Goal: Task Accomplishment & Management: Use online tool/utility

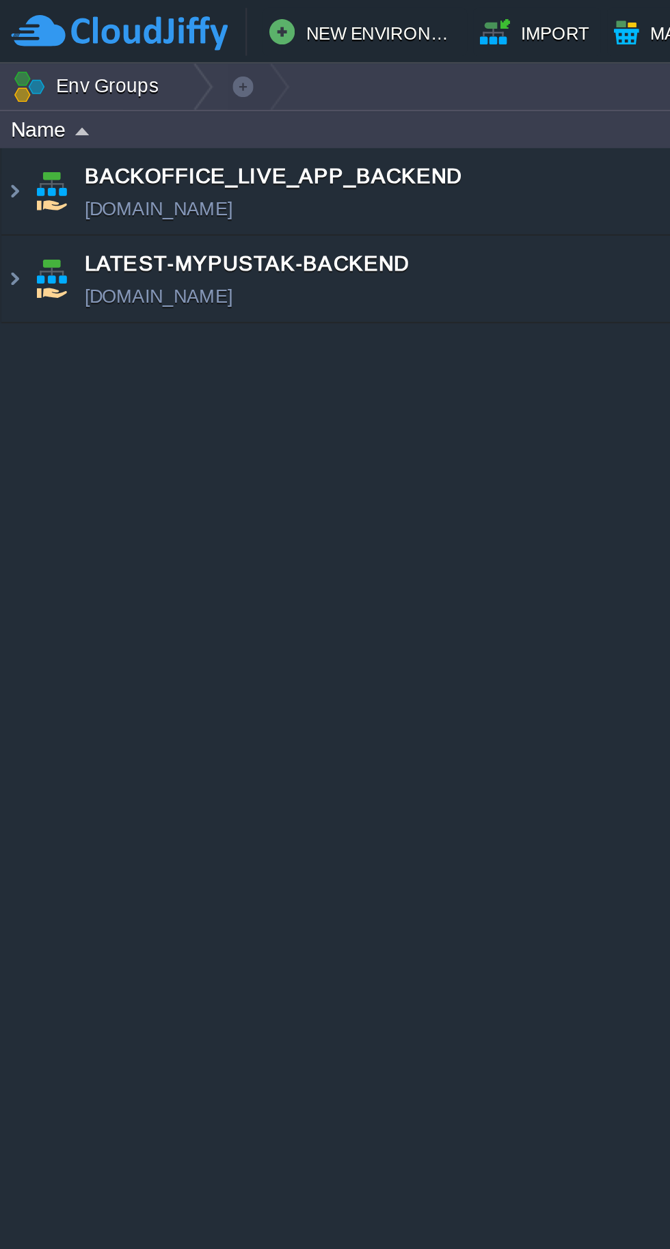
click at [17, 126] on img at bounding box center [21, 119] width 19 height 37
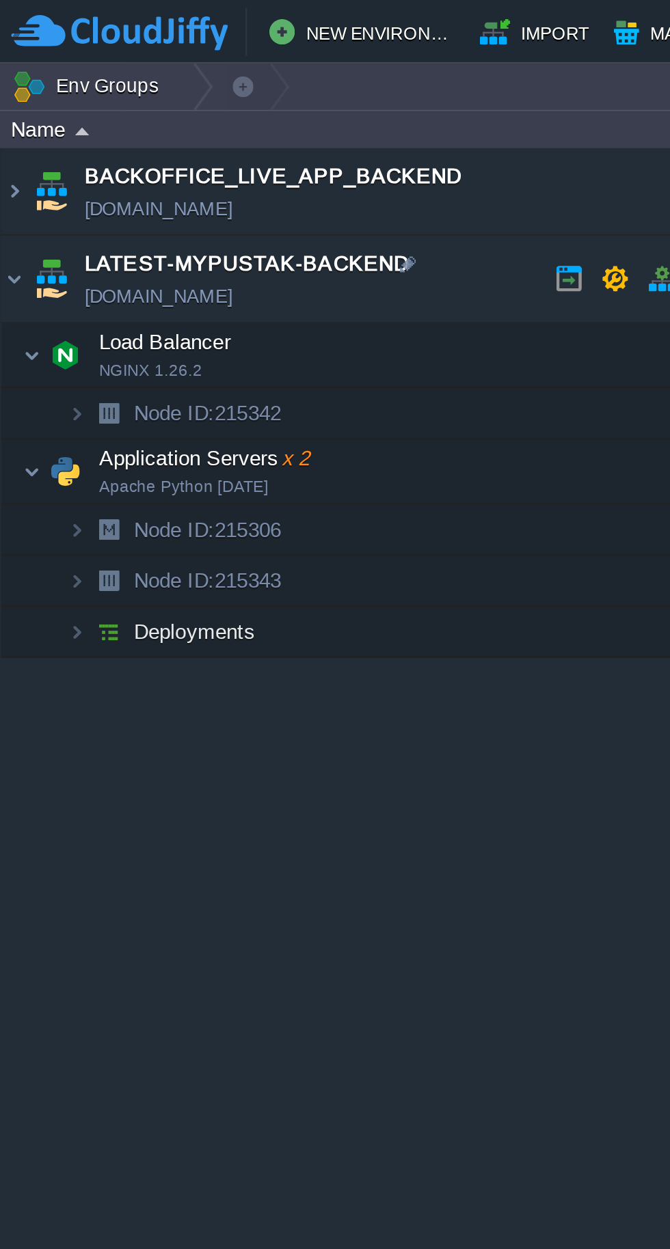
click at [17, 201] on img at bounding box center [14, 202] width 8 height 27
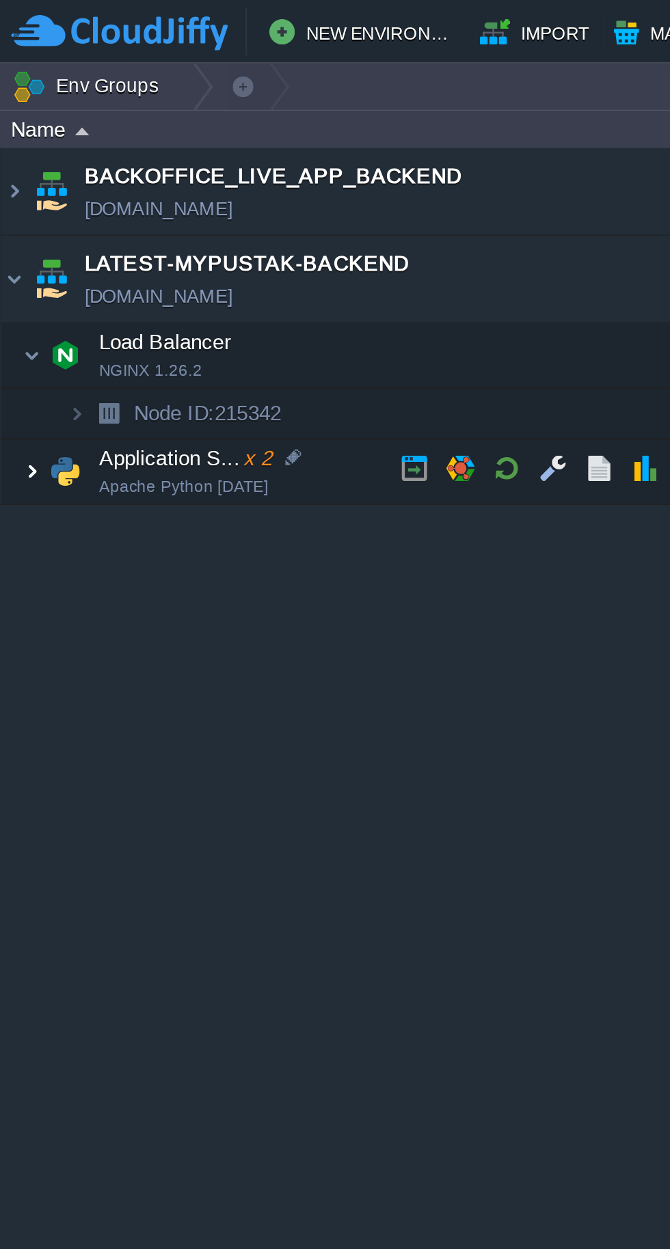
click at [217, 200] on button "button" at bounding box center [217, 201] width 12 height 12
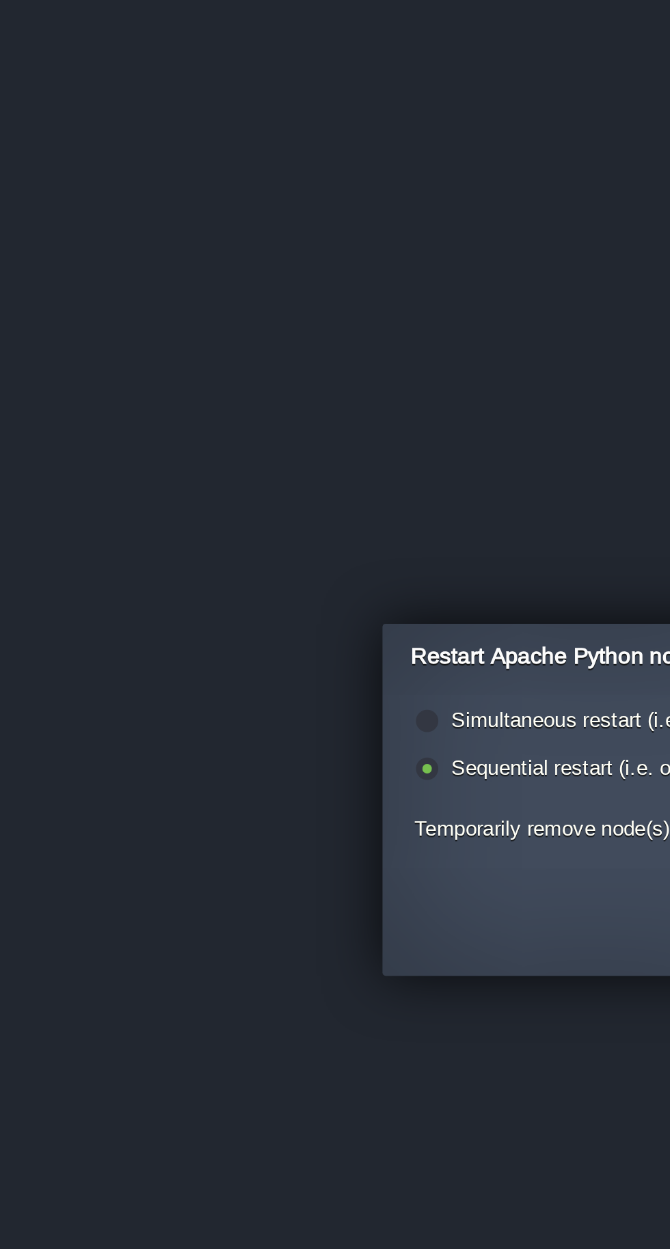
click at [248, 595] on div "Simultaneous restart (i.e. all together)" at bounding box center [294, 601] width 232 height 13
click at [234, 602] on label "Simultaneous restart (i.e. all together)" at bounding box center [267, 601] width 148 height 10
click at [187, 602] on input "radio" at bounding box center [182, 603] width 9 height 9
radio input "true"
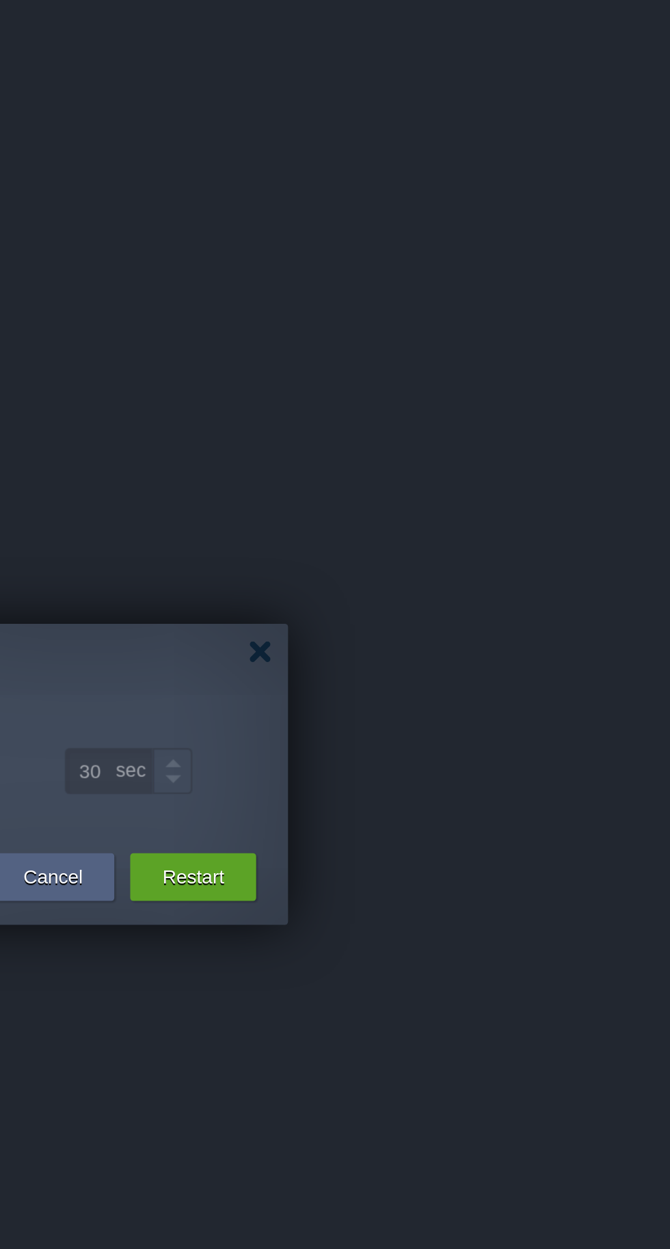
click at [461, 669] on button "Restart" at bounding box center [465, 668] width 27 height 14
